Goal: Task Accomplishment & Management: Manage account settings

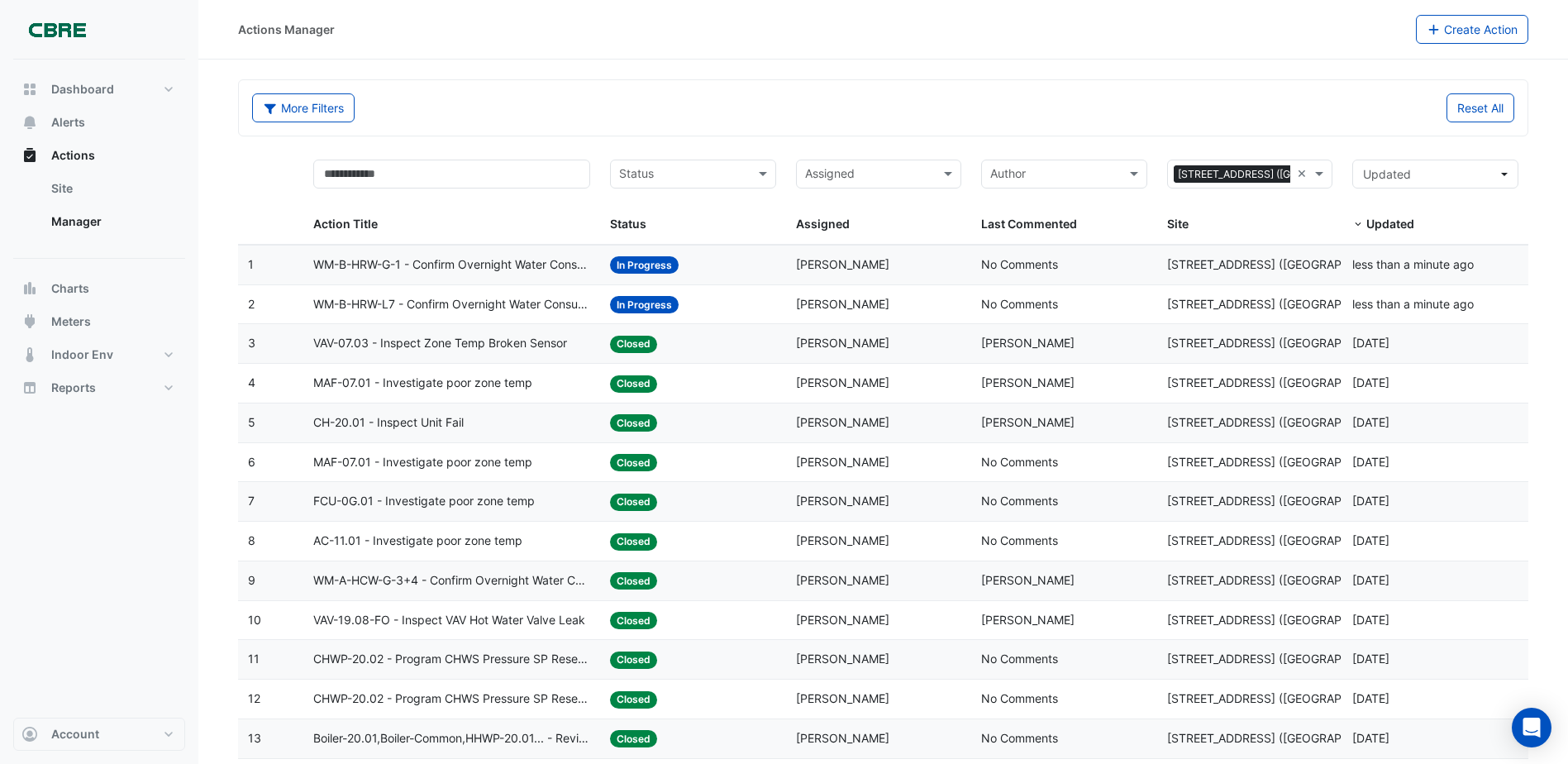
select select "***"
click at [483, 306] on span "WM-B-HRW-L7 - Confirm Overnight Water Consumption" at bounding box center [452, 305] width 277 height 19
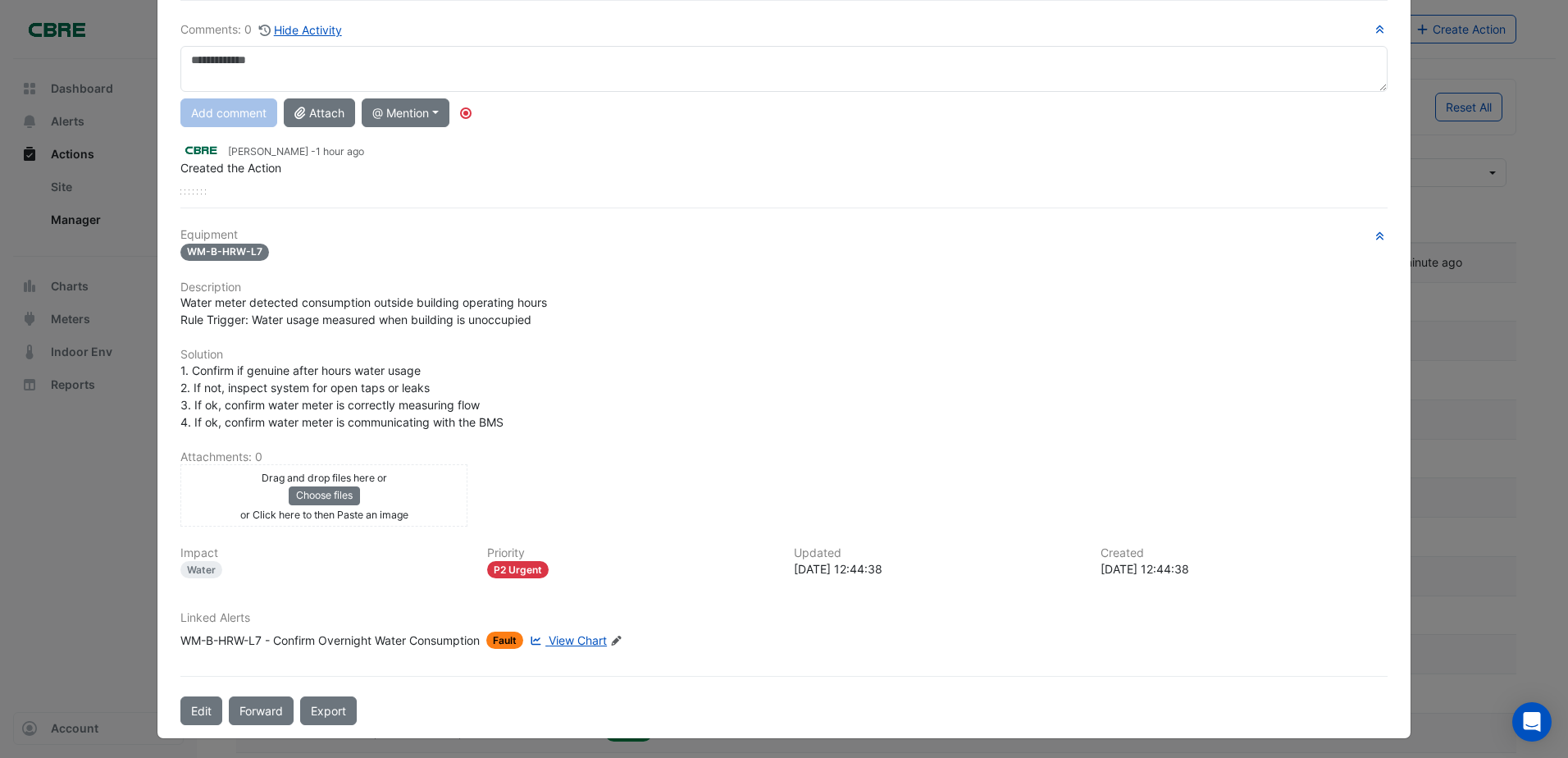
scroll to position [116, 0]
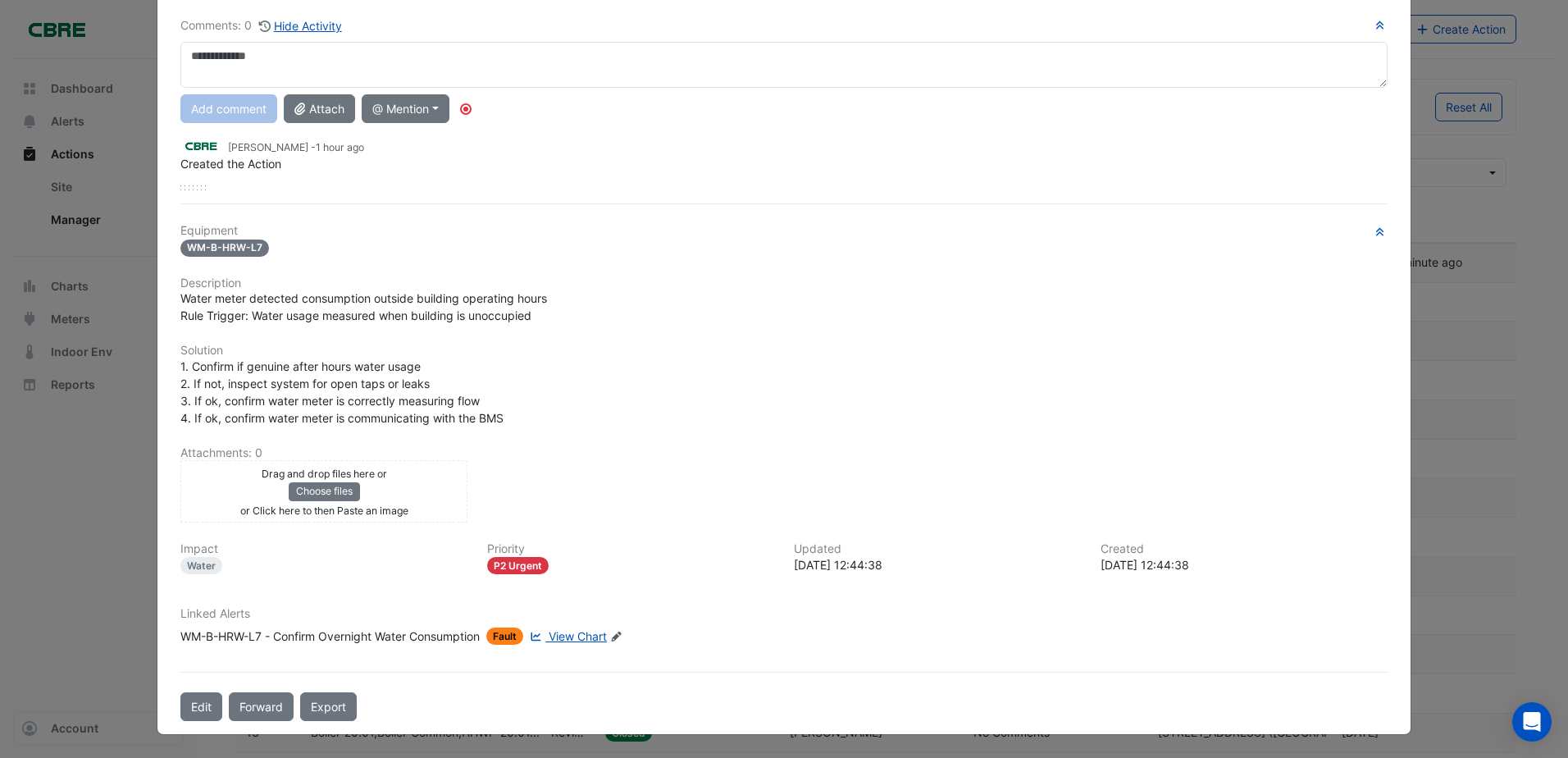
click at [548, 635] on span "View Chart" at bounding box center [578, 636] width 58 height 14
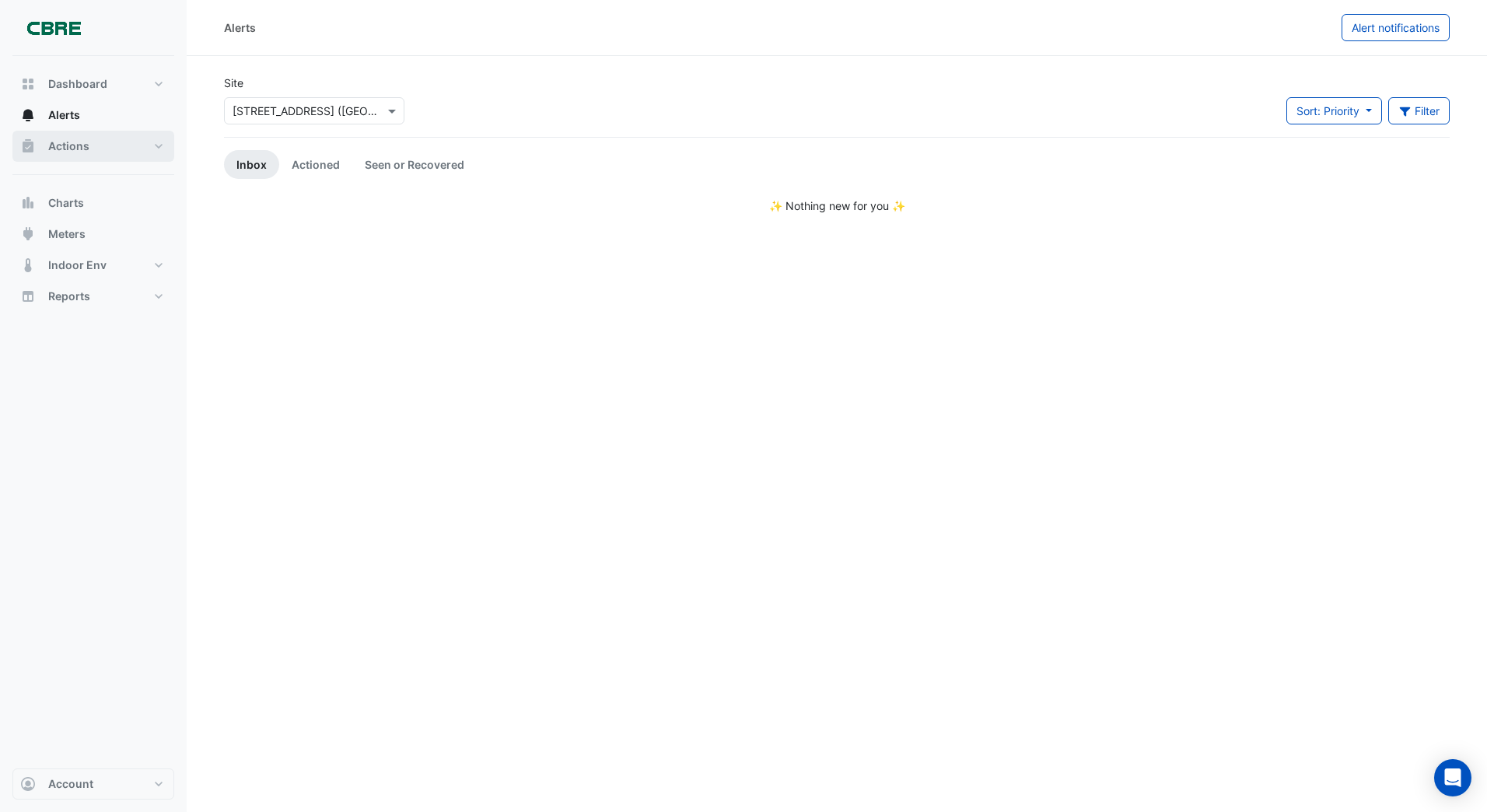
click at [54, 147] on span "Actions" at bounding box center [68, 146] width 42 height 15
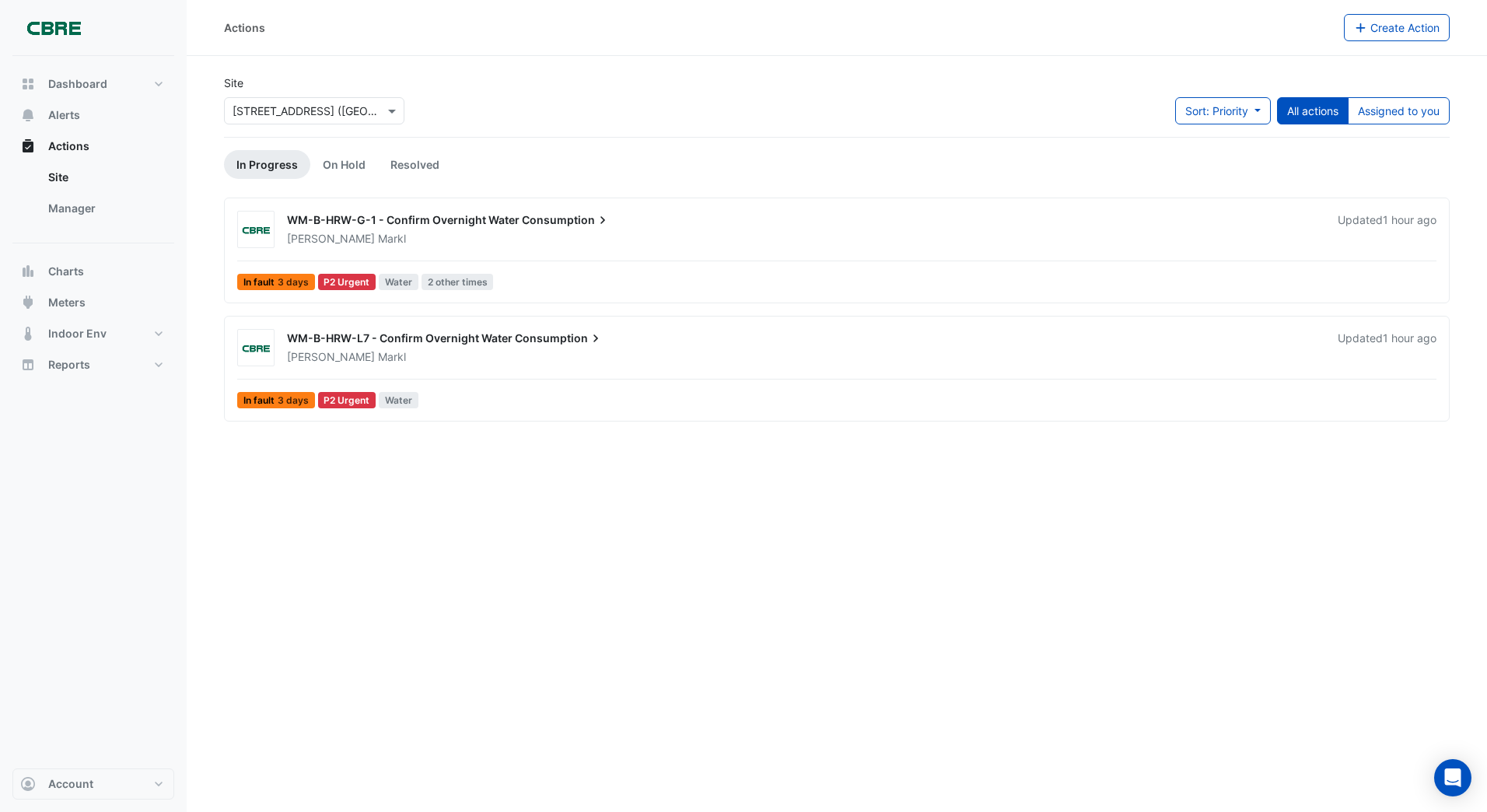
click at [288, 400] on span "3 days" at bounding box center [293, 400] width 31 height 9
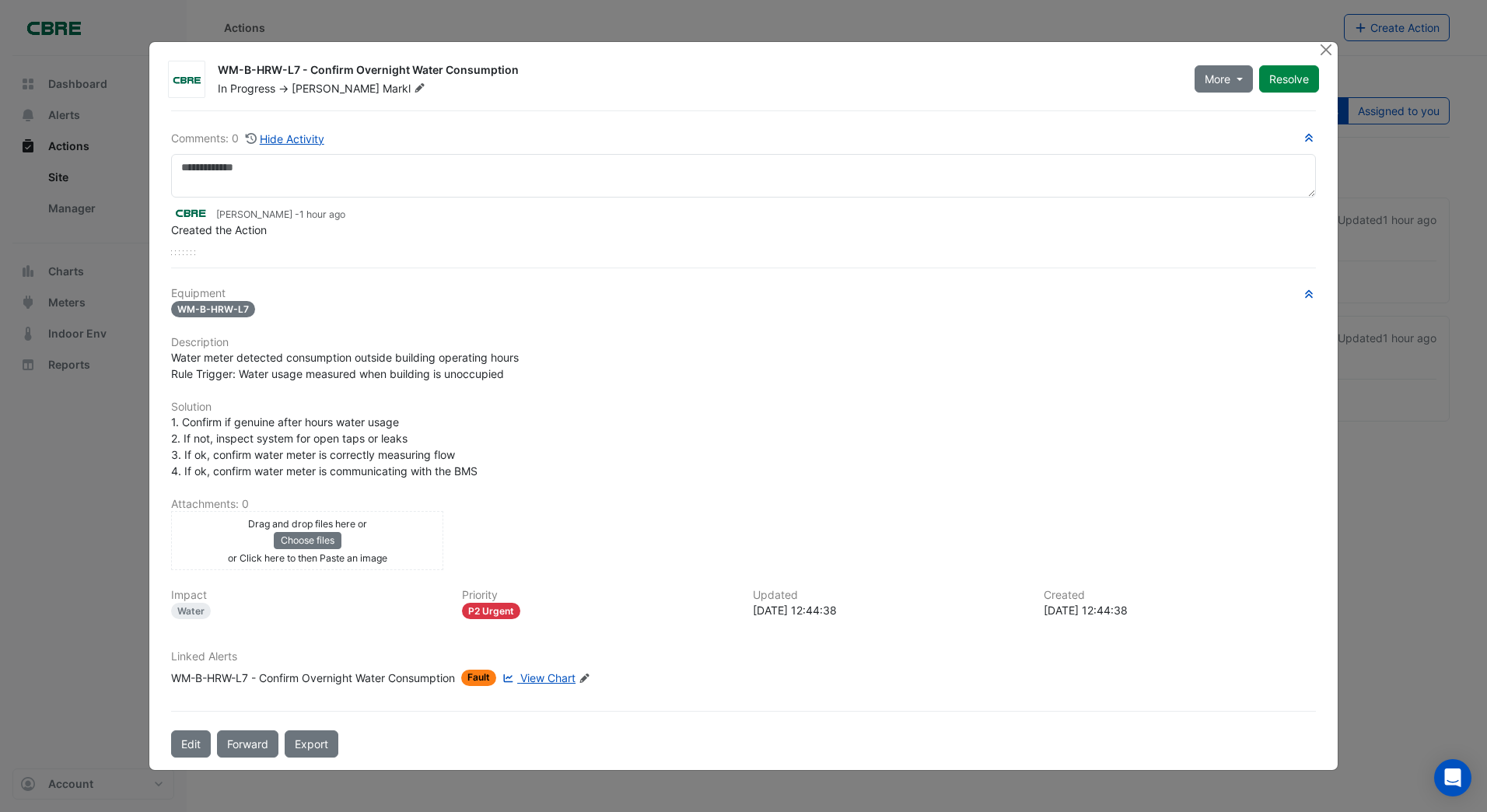
click at [542, 678] on span "View Chart" at bounding box center [548, 677] width 55 height 13
click at [1322, 45] on button "Close" at bounding box center [1326, 51] width 16 height 16
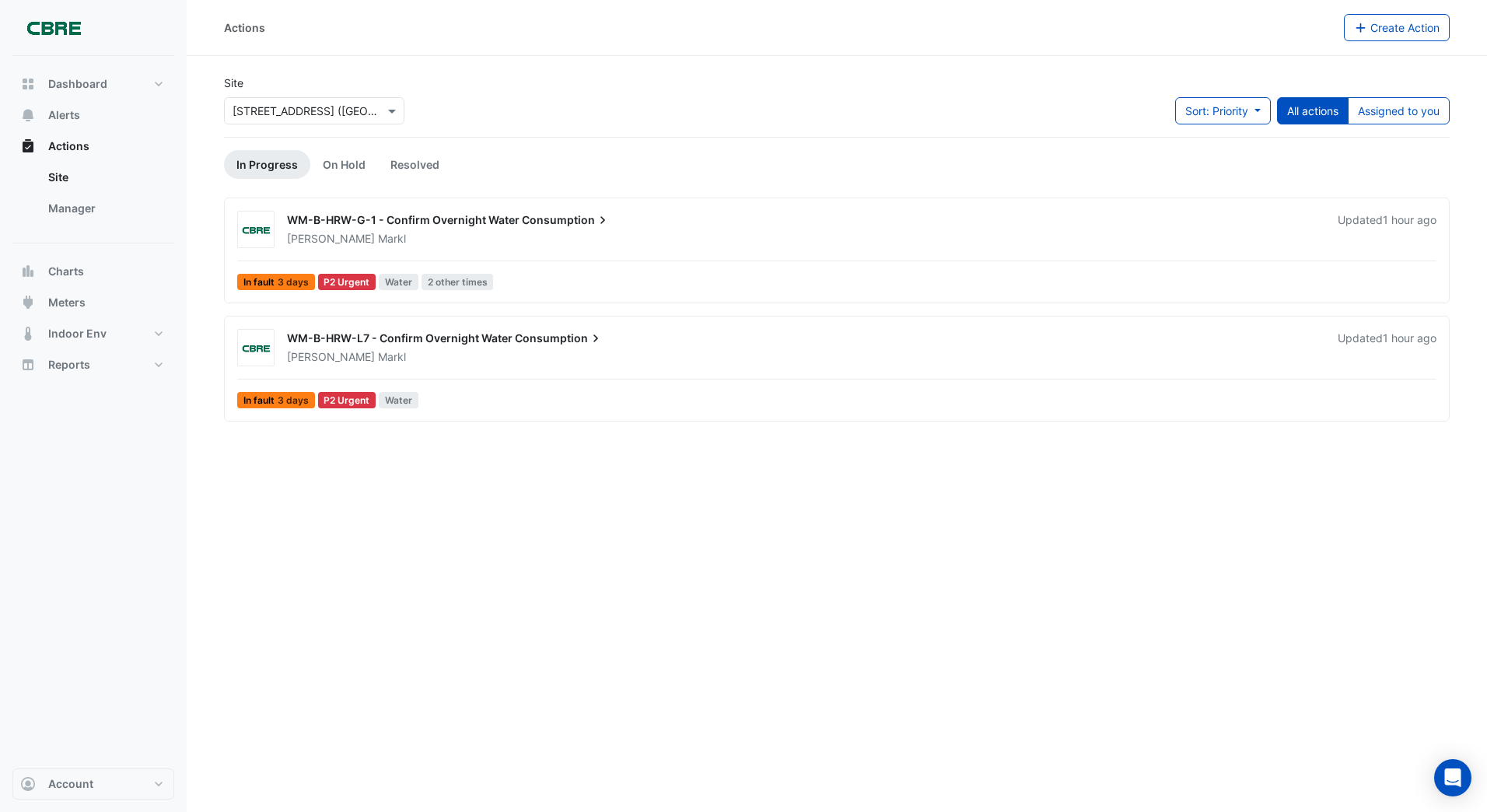
click at [315, 228] on div "WM-B-HRW-G-1 - Confirm Overnight Water Consumption" at bounding box center [803, 221] width 1032 height 19
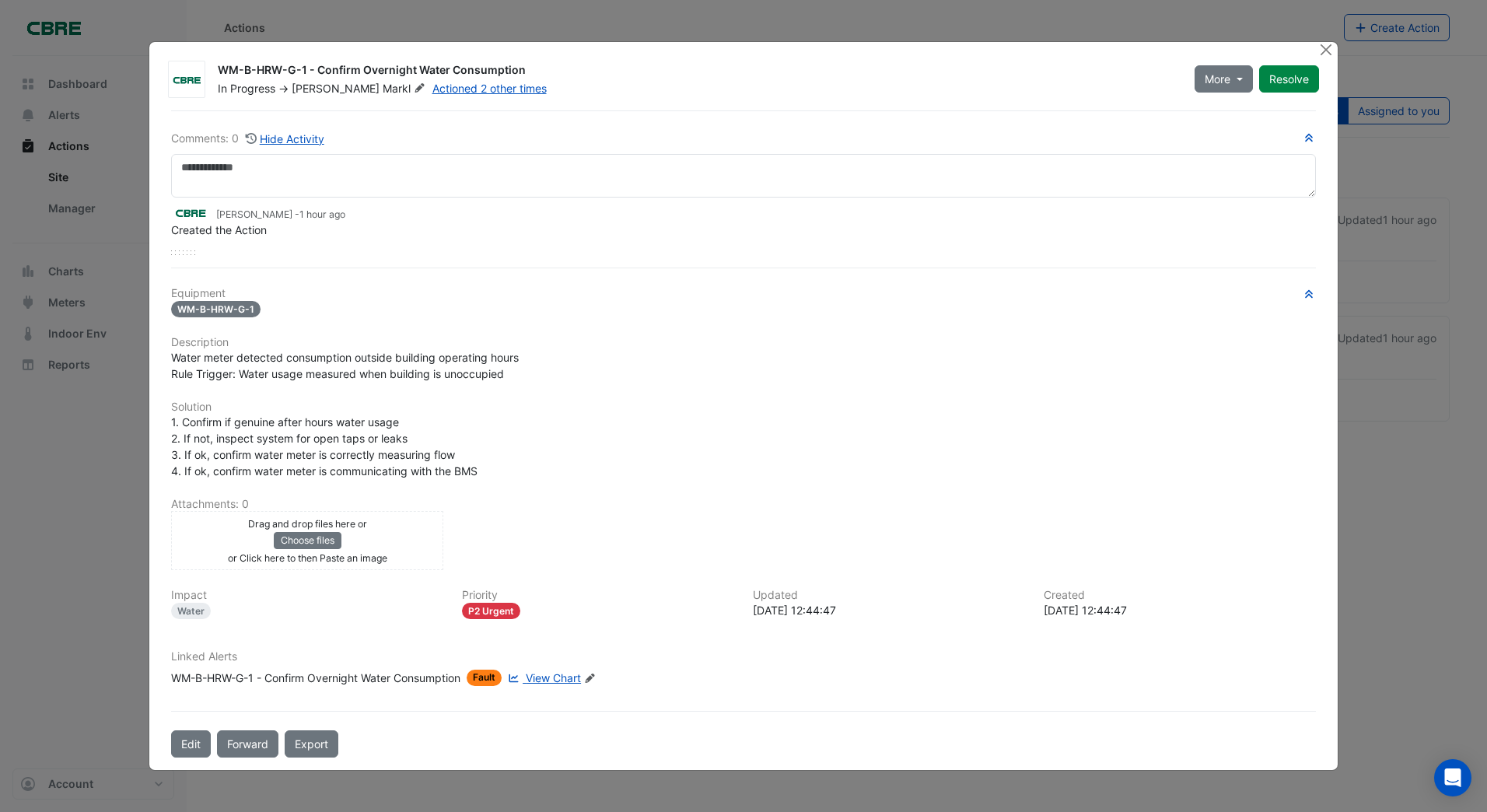
click at [554, 676] on span "View Chart" at bounding box center [554, 677] width 55 height 13
click at [1323, 48] on button "Close" at bounding box center [1326, 51] width 16 height 16
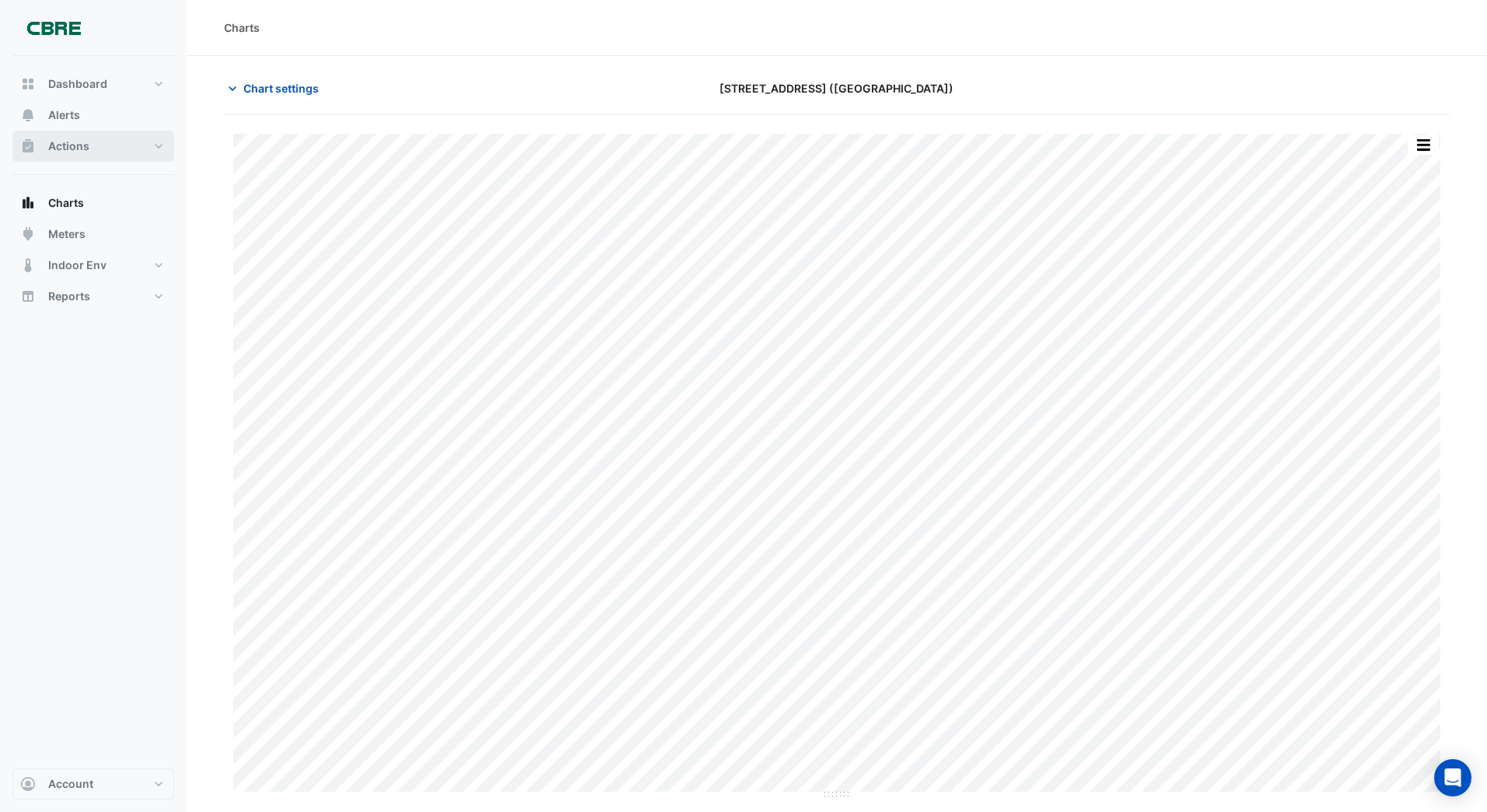
click at [90, 144] on button "Actions" at bounding box center [93, 146] width 161 height 31
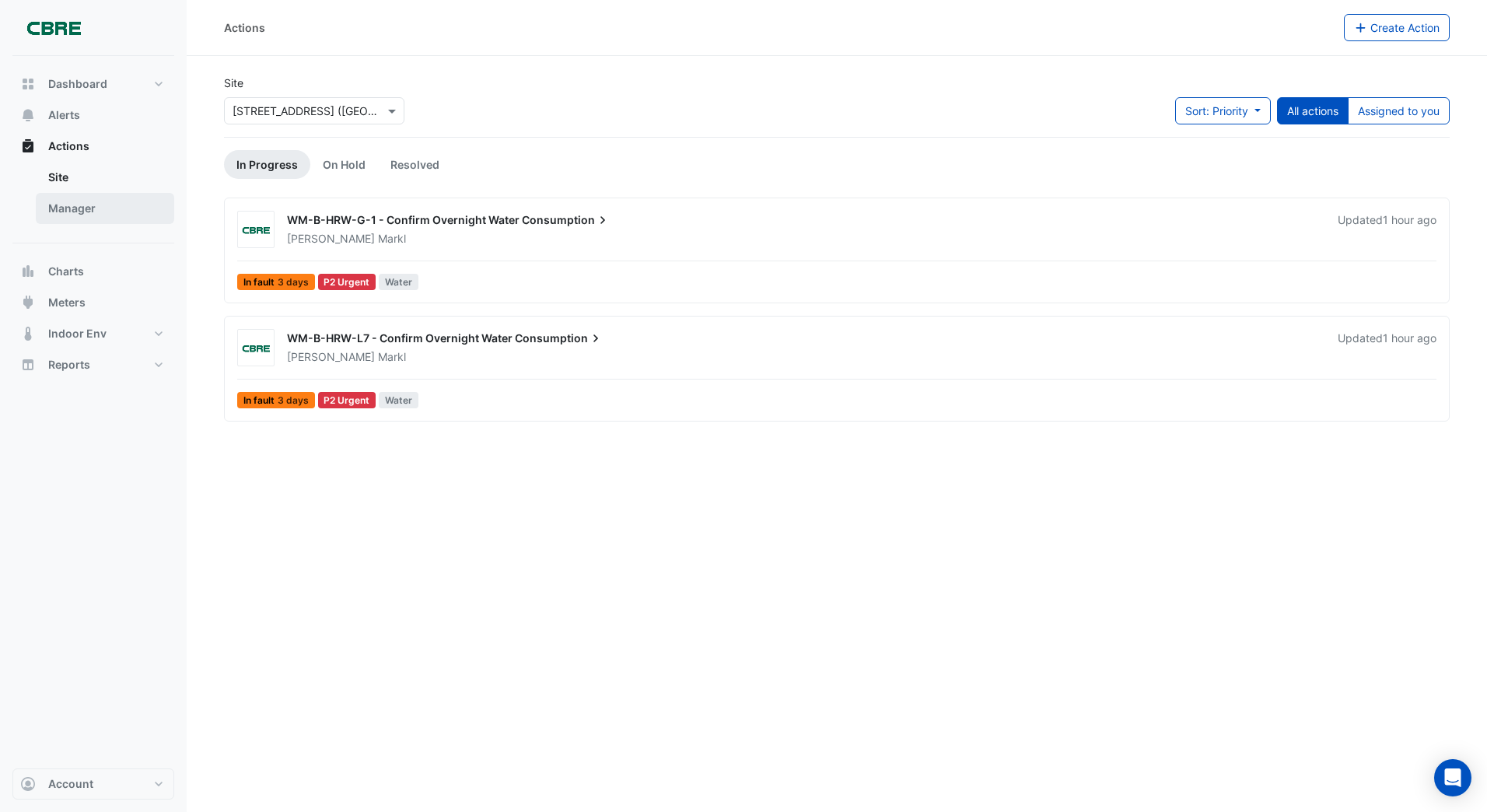
click at [91, 212] on link "Manager" at bounding box center [105, 209] width 139 height 31
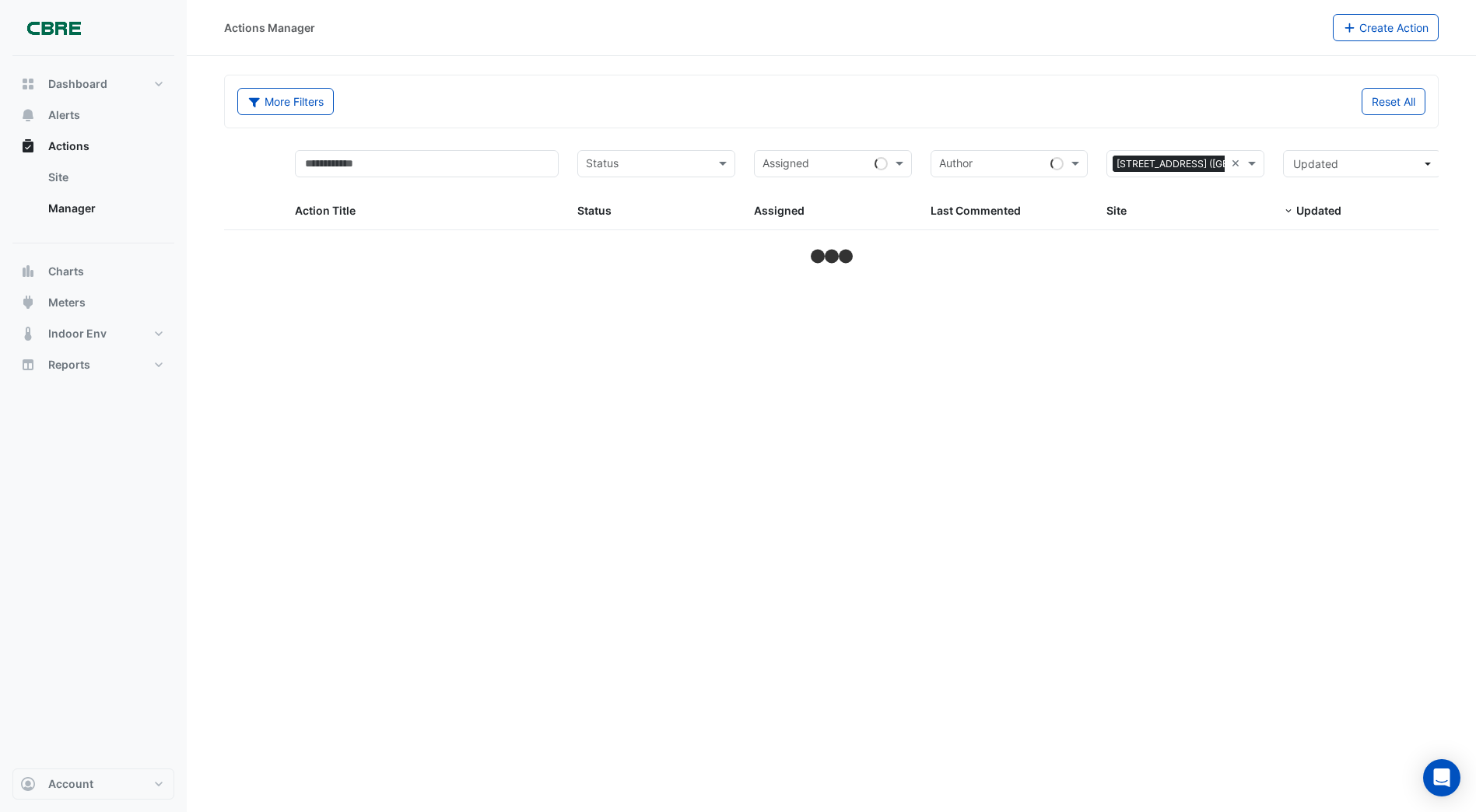
select select "***"
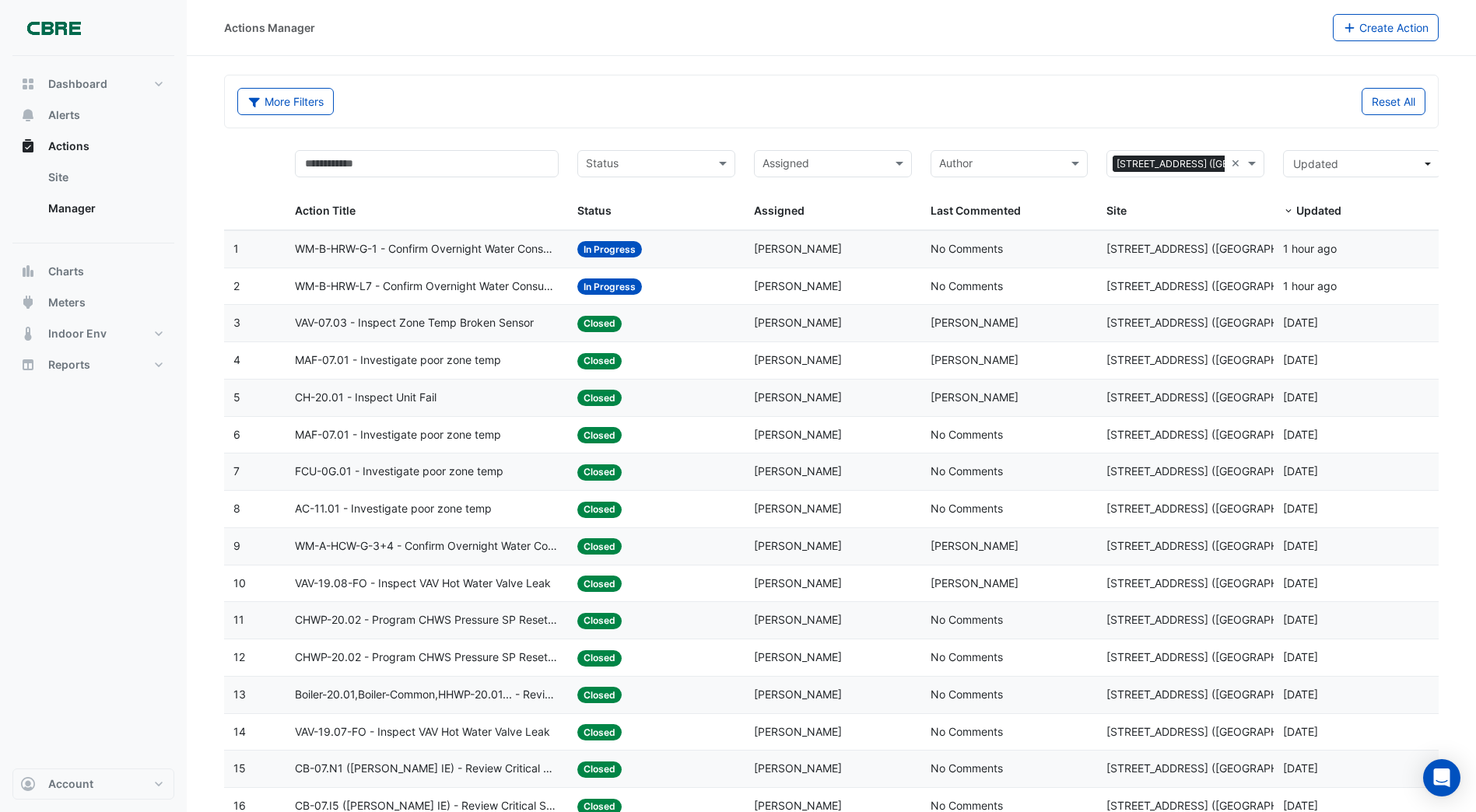
click at [594, 288] on span "In Progress" at bounding box center [609, 287] width 64 height 16
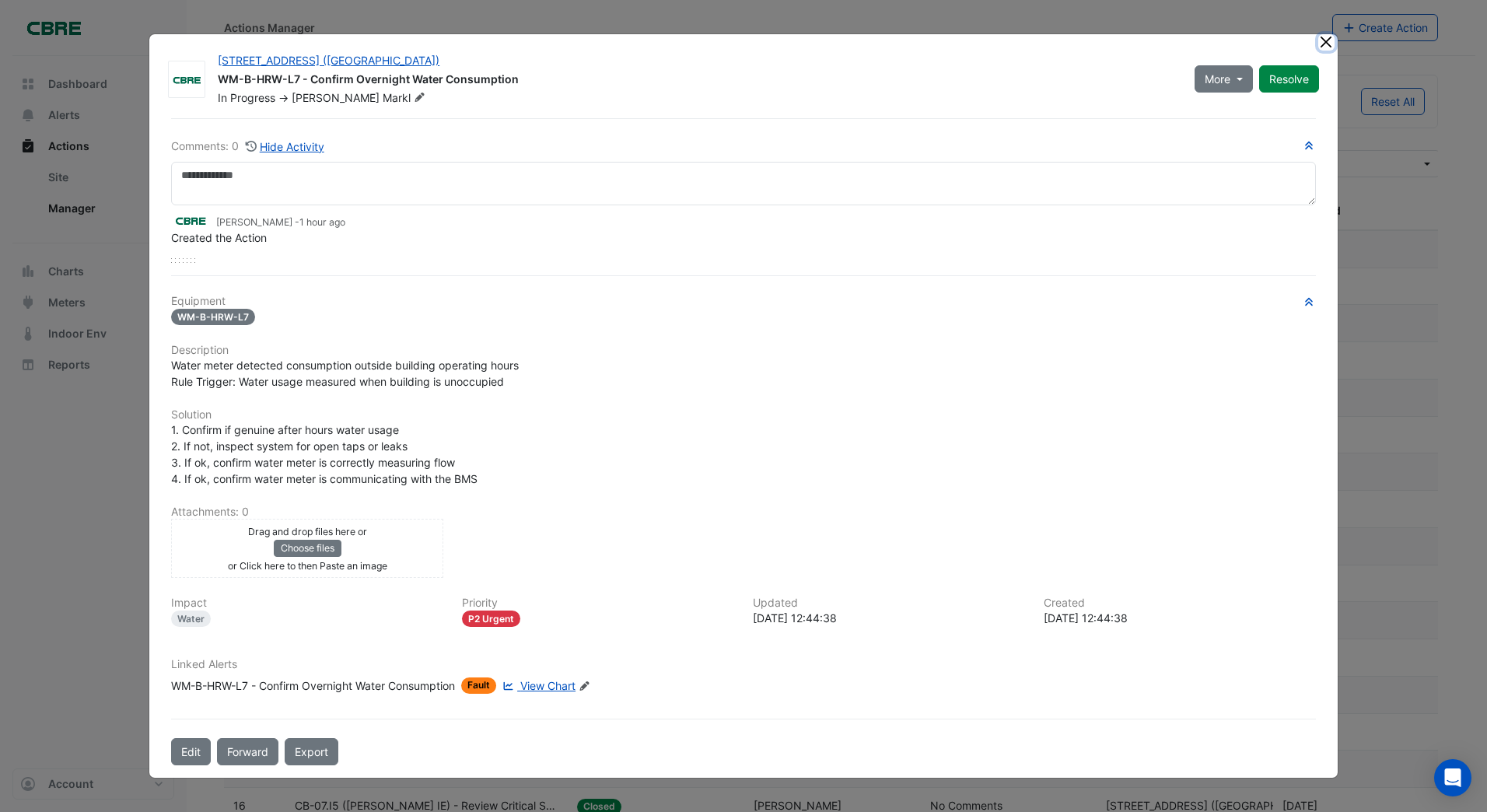
click at [1322, 33] on div "913 Whitehorse Rd (ATO Box Hill) WM-B-HRW-L7 - Confirm Overnight Water Consumpt…" at bounding box center [744, 406] width 1190 height 746
click at [1324, 42] on button "Close" at bounding box center [1326, 42] width 16 height 16
